Goal: Task Accomplishment & Management: Use online tool/utility

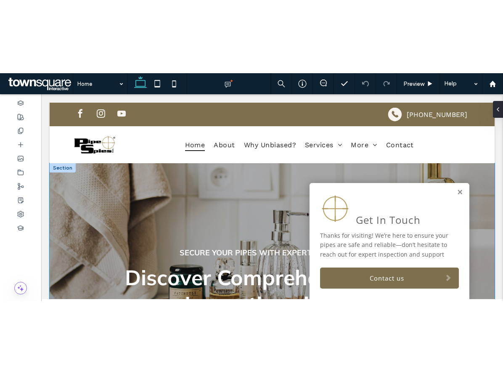
scroll to position [59, 0]
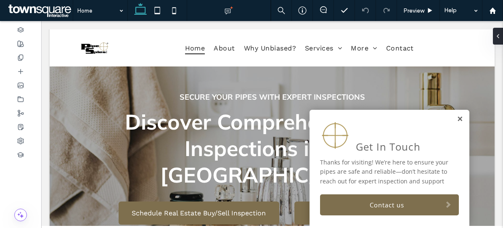
click at [457, 121] on link at bounding box center [460, 119] width 6 height 7
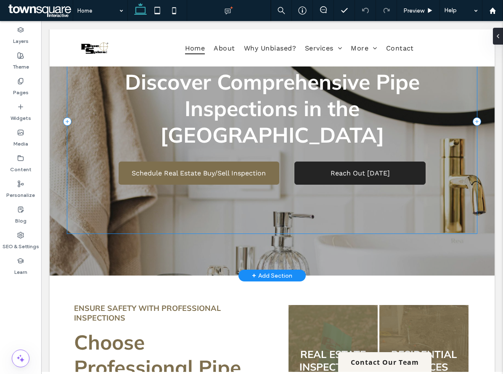
scroll to position [97, 0]
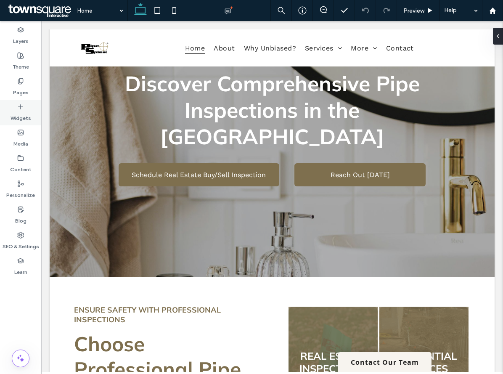
click at [25, 116] on label "Widgets" at bounding box center [21, 116] width 21 height 12
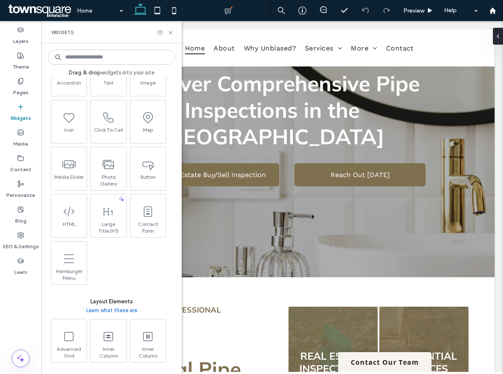
scroll to position [161, 0]
click at [71, 221] on span "HTML" at bounding box center [67, 226] width 35 height 12
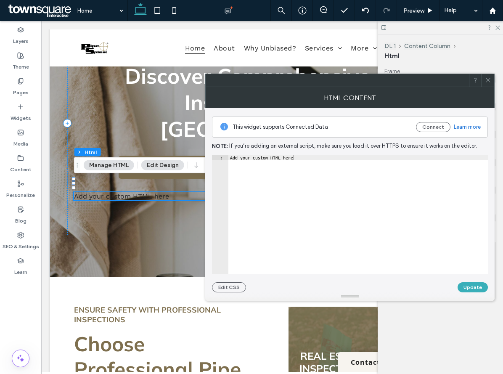
type textarea "**********"
click at [278, 165] on div "Add your custom HTML here" at bounding box center [358, 219] width 260 height 129
click at [291, 169] on div "Add your custom HTML here" at bounding box center [358, 219] width 260 height 129
click at [298, 159] on div "Add your custom HTML here" at bounding box center [358, 219] width 260 height 129
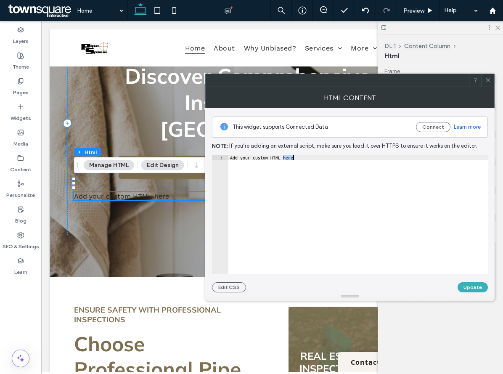
click at [298, 159] on div "Add your custom HTML here" at bounding box center [358, 219] width 260 height 129
paste textarea "**********"
type textarea "**********"
click at [467, 228] on button "Update" at bounding box center [473, 287] width 30 height 10
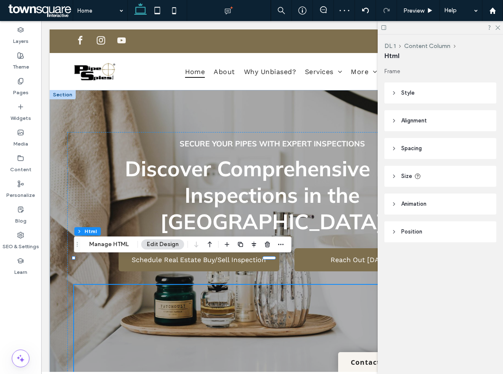
scroll to position [0, 0]
click at [496, 26] on icon at bounding box center [497, 26] width 5 height 5
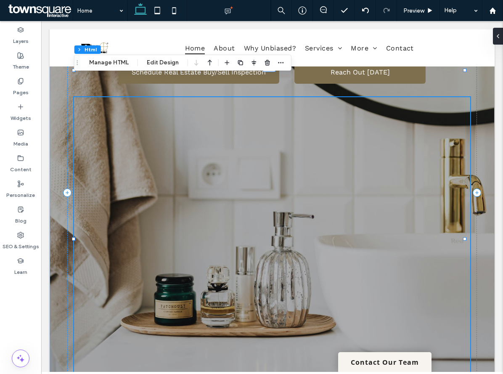
scroll to position [153, 0]
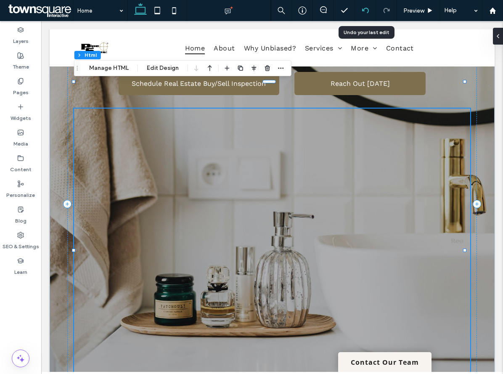
click at [361, 12] on div at bounding box center [365, 10] width 21 height 7
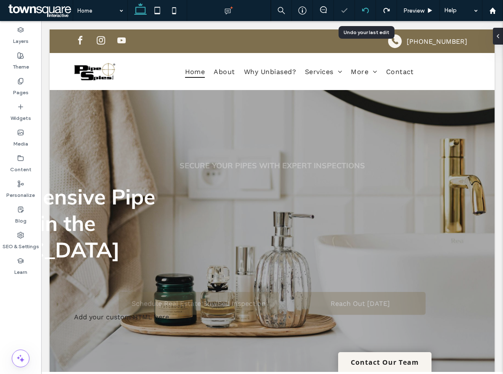
scroll to position [0, 0]
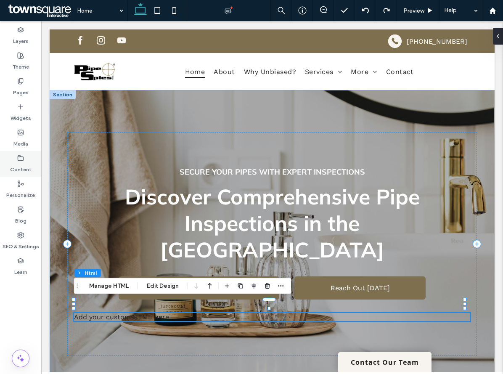
click at [17, 165] on label "Content" at bounding box center [20, 167] width 21 height 12
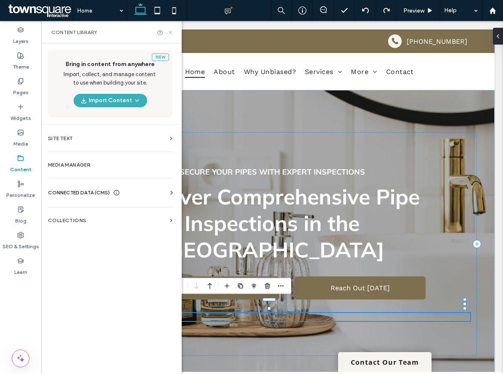
click at [172, 33] on use at bounding box center [170, 32] width 3 height 3
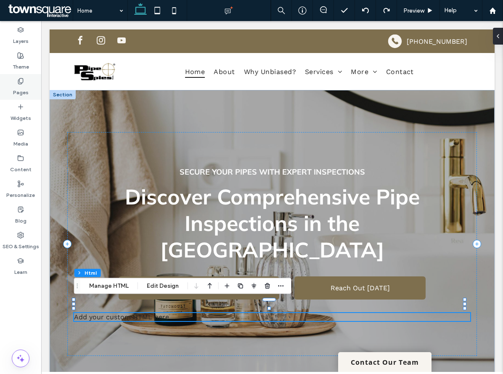
click at [14, 87] on label "Pages" at bounding box center [21, 91] width 16 height 12
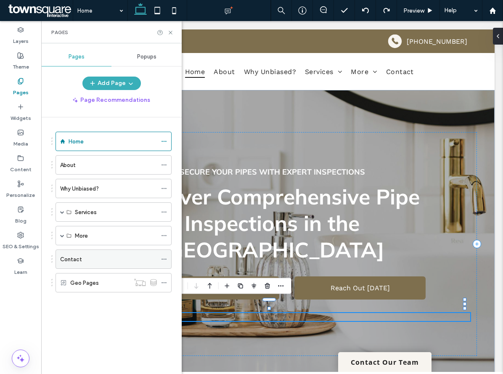
click at [82, 228] on div "Contact" at bounding box center [108, 259] width 97 height 19
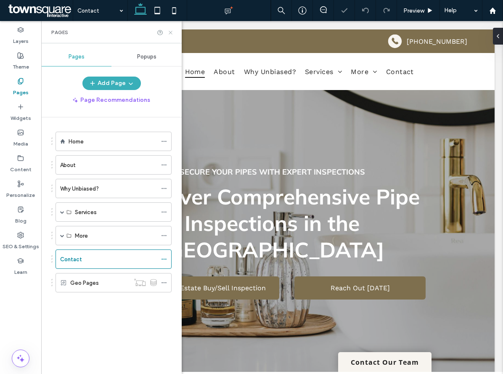
click at [170, 33] on use at bounding box center [170, 32] width 3 height 3
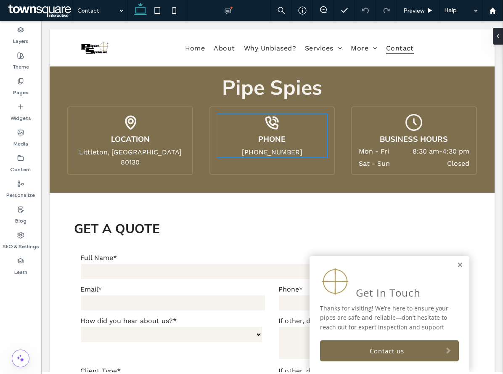
scroll to position [193, 0]
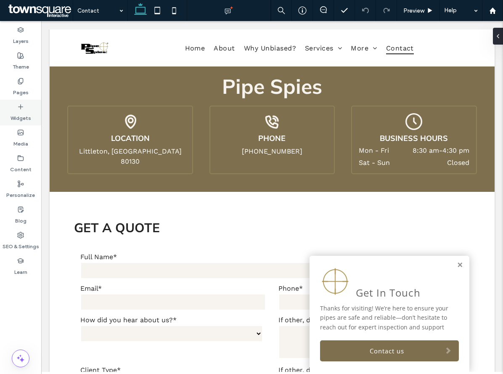
click at [22, 104] on icon at bounding box center [20, 106] width 7 height 7
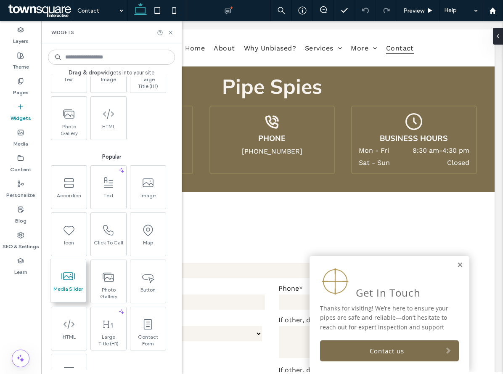
scroll to position [89, 0]
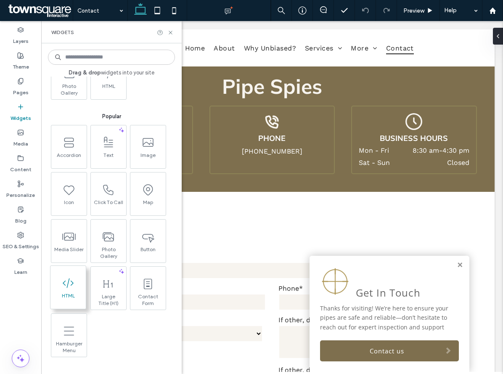
click at [73, 228] on span "HTML" at bounding box center [67, 298] width 35 height 12
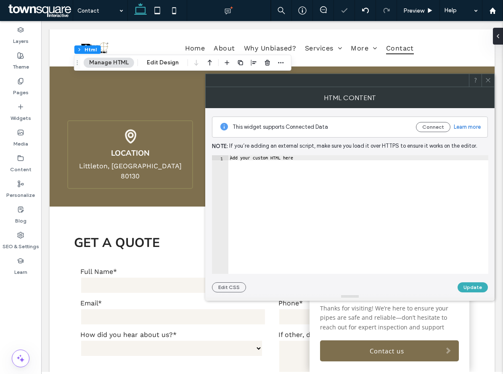
click at [285, 167] on div "Add your custom HTML here" at bounding box center [358, 219] width 260 height 129
click at [299, 160] on div "Add your custom HTML here" at bounding box center [358, 219] width 260 height 129
paste textarea "*"
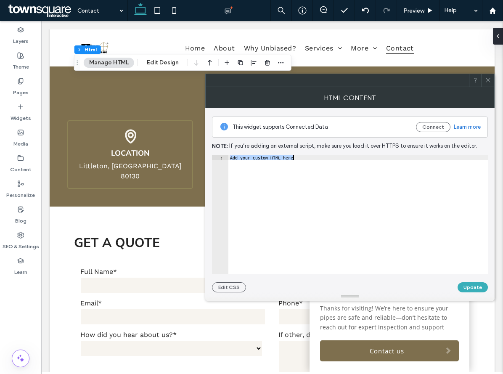
click at [278, 155] on div "Add your custom HTML here" at bounding box center [358, 214] width 260 height 119
click at [276, 153] on div "**********" at bounding box center [350, 200] width 276 height 184
click at [290, 156] on div "Add your custom HTML here" at bounding box center [358, 219] width 260 height 129
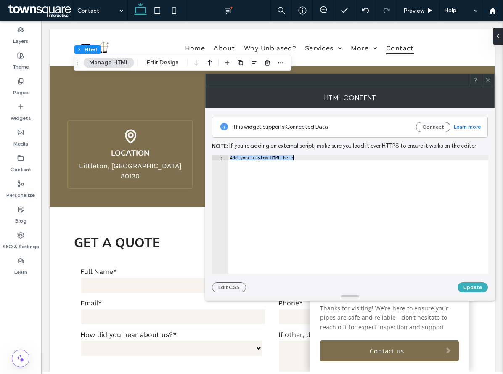
paste textarea "**********"
type textarea "**********"
click at [474, 228] on button "Update" at bounding box center [473, 287] width 30 height 10
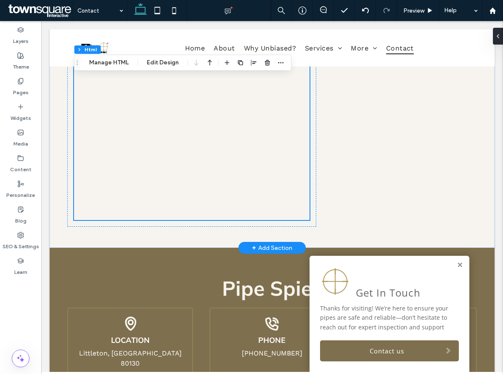
scroll to position [331, 0]
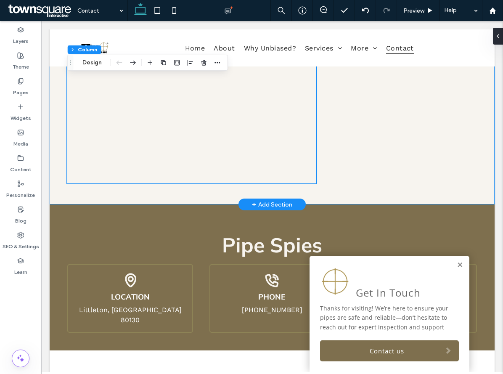
scroll to position [378, 0]
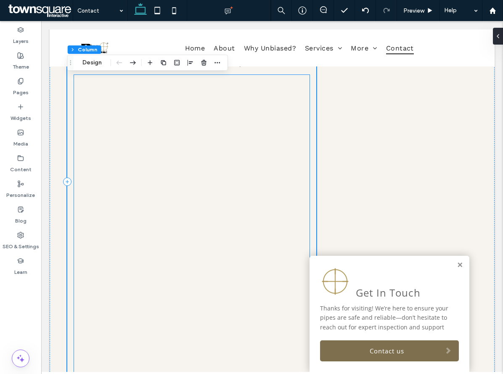
scroll to position [141, 0]
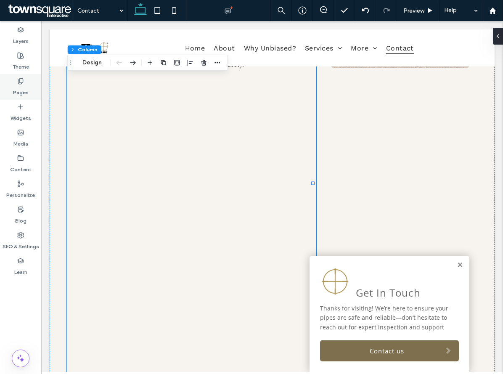
click at [24, 85] on label "Pages" at bounding box center [21, 91] width 16 height 12
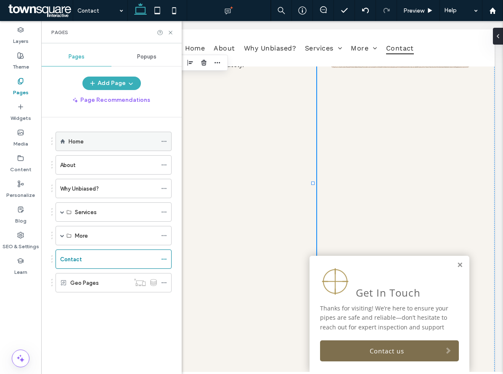
click at [78, 144] on label "Home" at bounding box center [76, 141] width 15 height 15
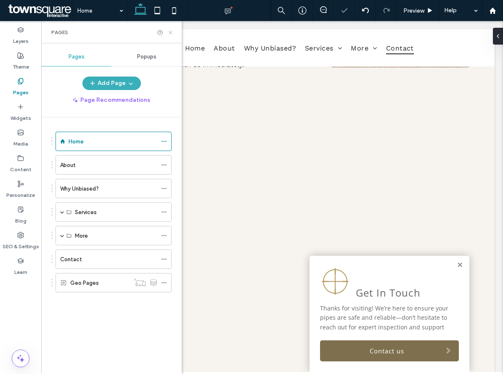
click at [170, 33] on use at bounding box center [170, 32] width 3 height 3
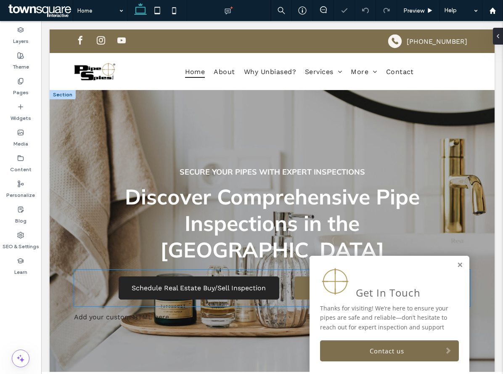
click at [211, 228] on span "Schedule Real Estate Buy/Sell Inspection" at bounding box center [199, 288] width 134 height 8
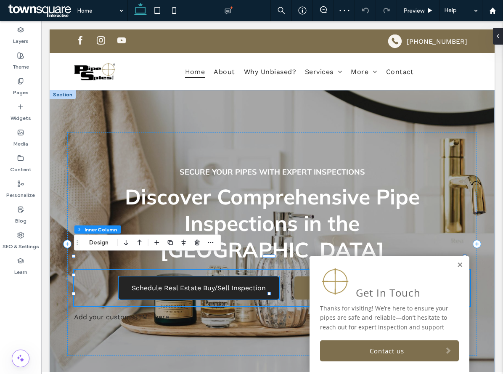
click at [156, 228] on link "Schedule Real Estate Buy/Sell Inspection" at bounding box center [199, 287] width 161 height 23
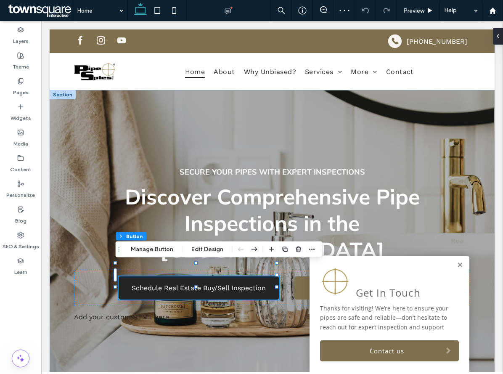
type input "**"
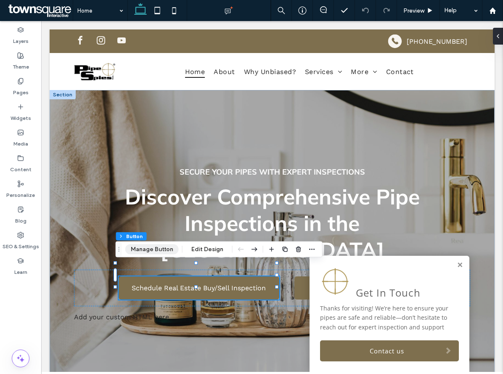
click at [159, 228] on button "Manage Button" at bounding box center [151, 249] width 53 height 10
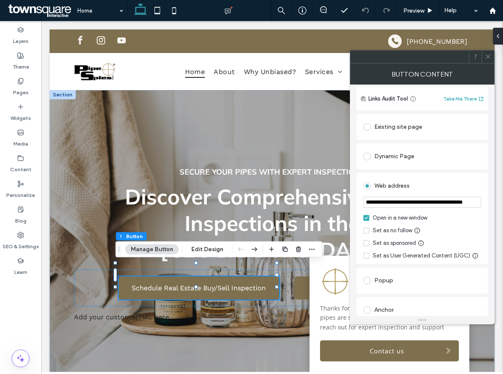
scroll to position [59, 0]
click at [366, 128] on span at bounding box center [367, 128] width 8 height 8
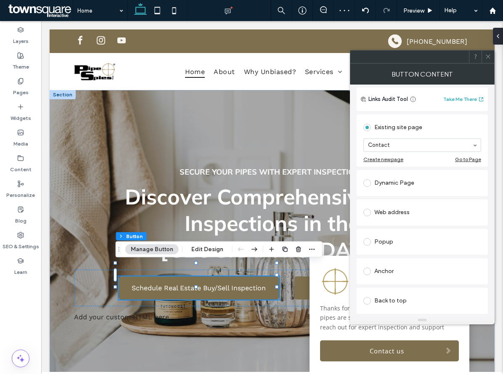
scroll to position [0, 0]
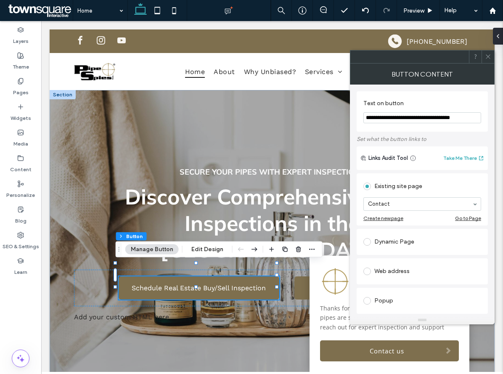
click at [488, 55] on icon at bounding box center [488, 56] width 6 height 6
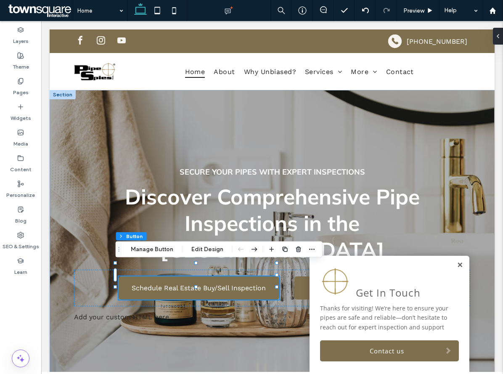
click at [457, 228] on link at bounding box center [460, 265] width 6 height 7
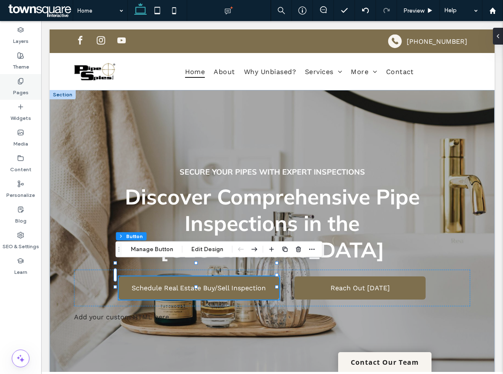
click at [24, 79] on div "Pages" at bounding box center [20, 87] width 41 height 26
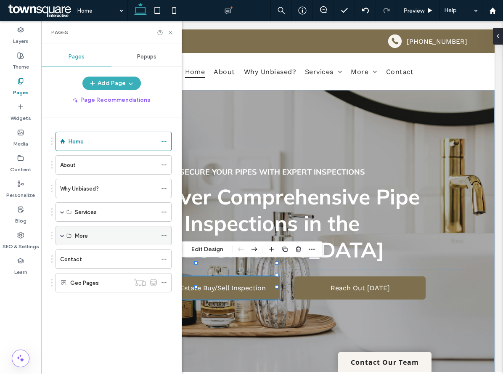
click at [90, 228] on div "More" at bounding box center [116, 235] width 82 height 9
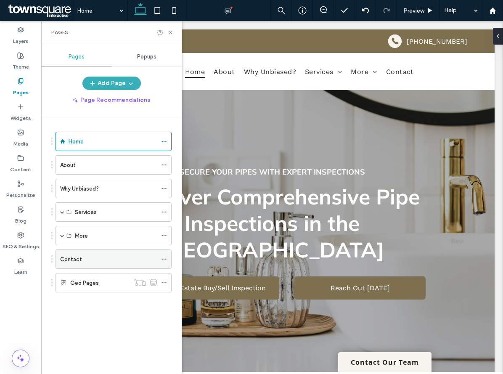
click at [84, 228] on div "Contact" at bounding box center [108, 259] width 97 height 9
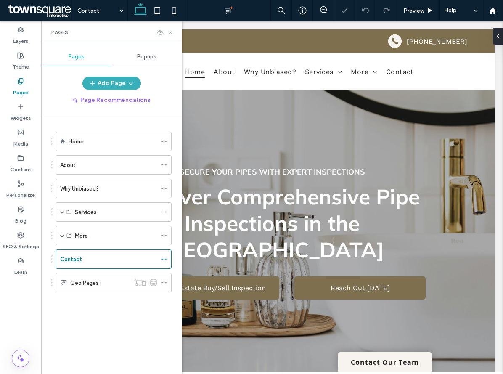
click at [172, 33] on icon at bounding box center [170, 32] width 6 height 6
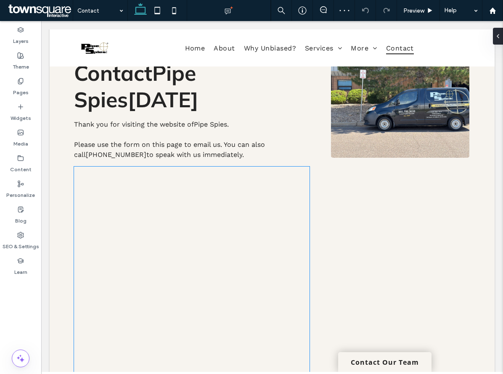
scroll to position [53, 0]
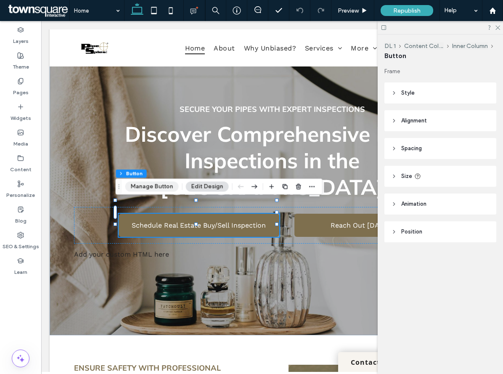
click at [159, 189] on button "Manage Button" at bounding box center [151, 187] width 53 height 10
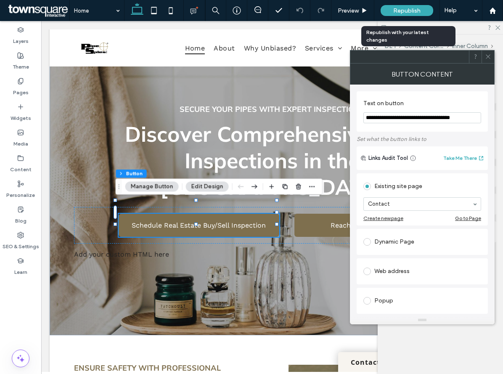
click at [400, 8] on span "Republish" at bounding box center [406, 10] width 27 height 7
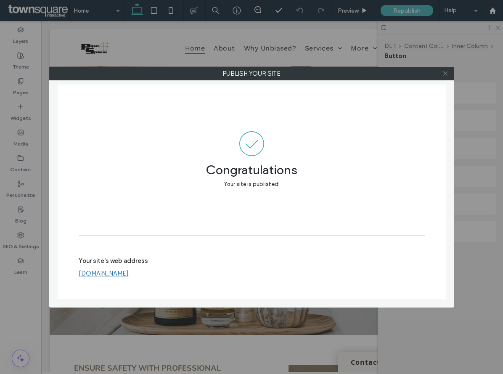
click at [443, 74] on icon at bounding box center [445, 73] width 6 height 6
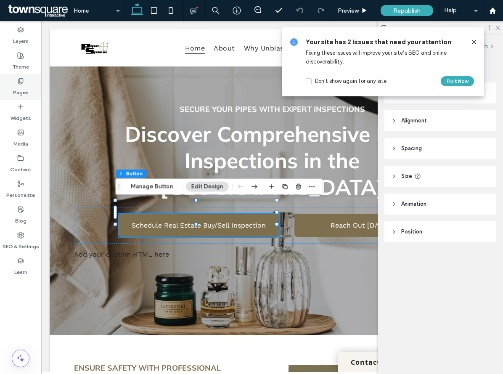
click at [21, 78] on icon at bounding box center [20, 81] width 7 height 7
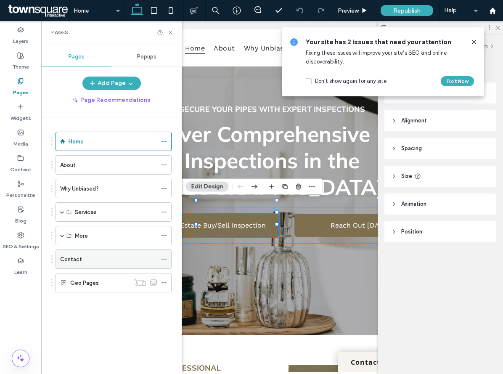
click at [91, 250] on div "Contact" at bounding box center [108, 259] width 97 height 19
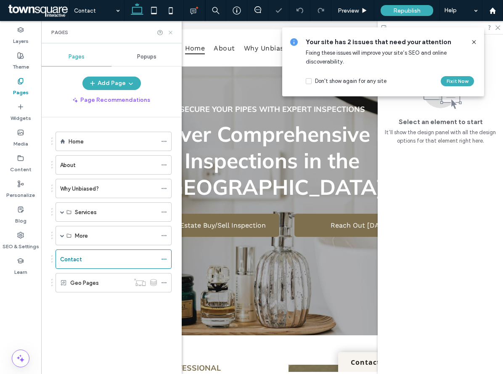
click at [167, 30] on icon at bounding box center [170, 32] width 6 height 6
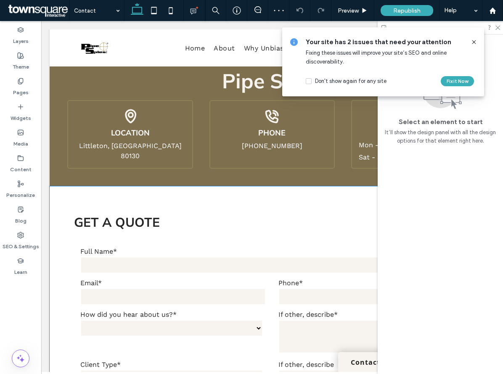
scroll to position [556, 0]
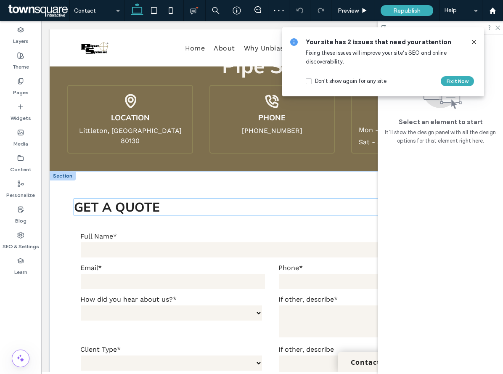
click at [140, 205] on span "Get a Quote" at bounding box center [117, 207] width 86 height 16
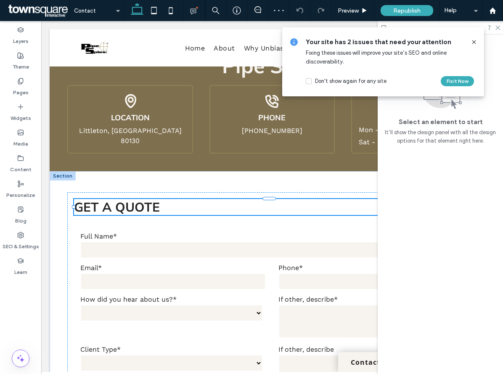
click at [140, 205] on div "Get a Quote" at bounding box center [272, 207] width 396 height 16
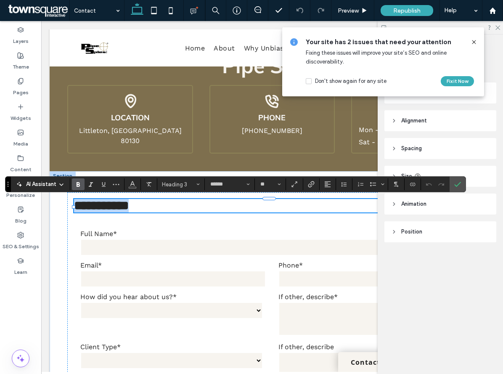
click at [129, 208] on span "**********" at bounding box center [101, 205] width 55 height 12
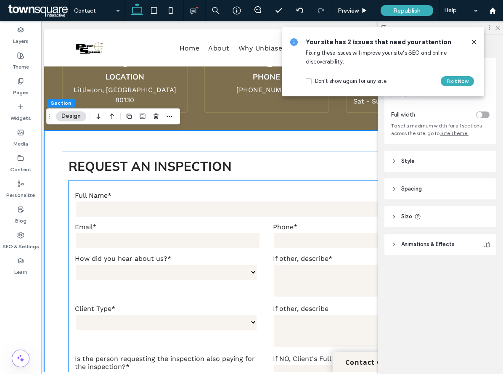
scroll to position [621, 0]
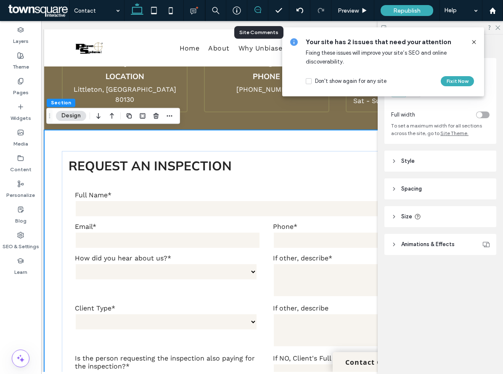
click at [255, 12] on use at bounding box center [257, 9] width 7 height 7
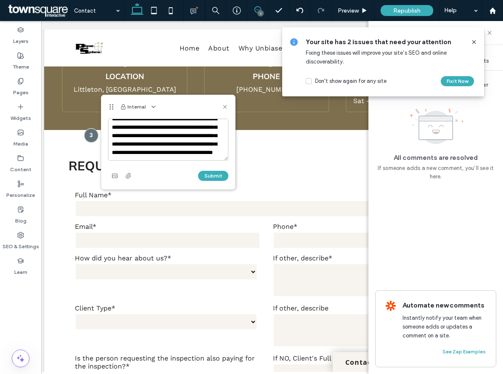
scroll to position [20, 0]
type textarea "**********"
click at [213, 173] on button "Submit" at bounding box center [213, 176] width 30 height 10
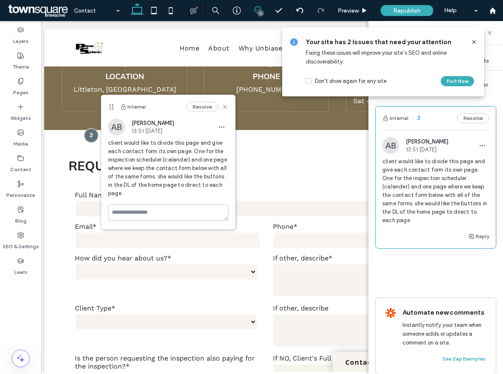
scroll to position [0, 0]
click at [22, 82] on use at bounding box center [20, 80] width 5 height 5
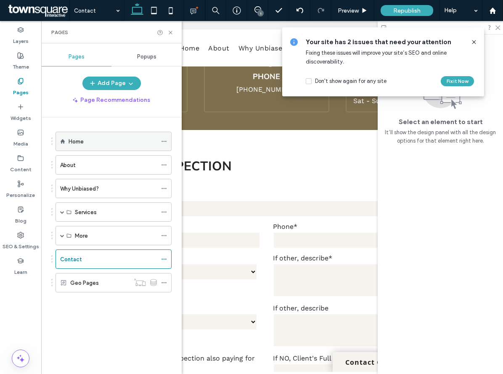
click at [81, 134] on div "Home" at bounding box center [113, 141] width 88 height 19
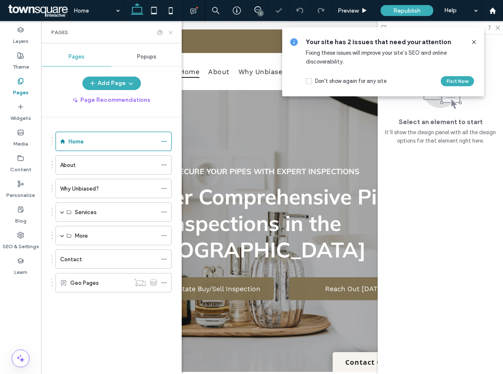
click at [170, 30] on icon at bounding box center [170, 32] width 6 height 6
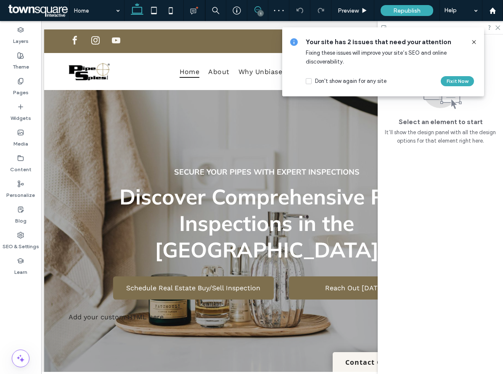
click at [257, 7] on use at bounding box center [257, 9] width 7 height 7
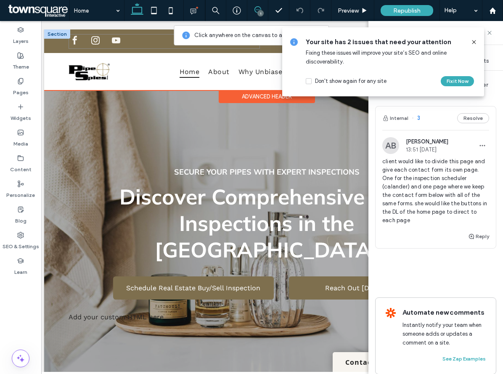
click at [132, 41] on div at bounding box center [164, 41] width 191 height 15
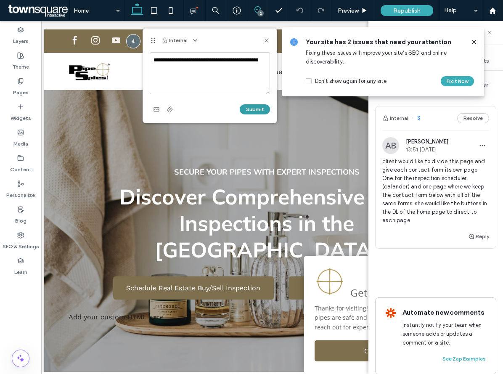
type textarea "**********"
click at [253, 111] on button "Submit" at bounding box center [255, 109] width 30 height 10
